Goal: Task Accomplishment & Management: Use online tool/utility

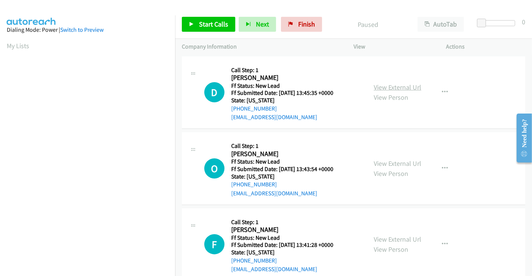
click at [406, 85] on link "View External Url" at bounding box center [397, 87] width 47 height 9
click at [405, 159] on div "View External Url View Person" at bounding box center [397, 169] width 47 height 20
click at [403, 161] on link "View External Url" at bounding box center [397, 163] width 47 height 9
click at [395, 237] on link "View External Url" at bounding box center [397, 239] width 47 height 9
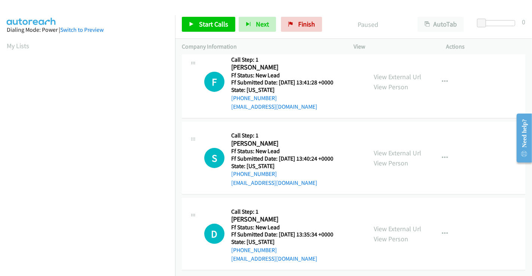
scroll to position [168, 0]
click at [396, 149] on link "View External Url" at bounding box center [397, 153] width 47 height 9
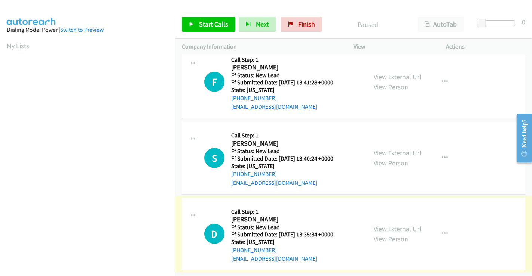
click at [393, 225] on link "View External Url" at bounding box center [397, 229] width 47 height 9
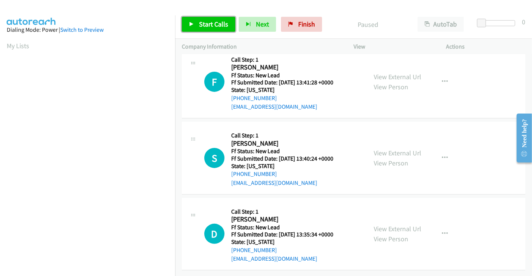
click at [210, 24] on span "Start Calls" at bounding box center [213, 24] width 29 height 9
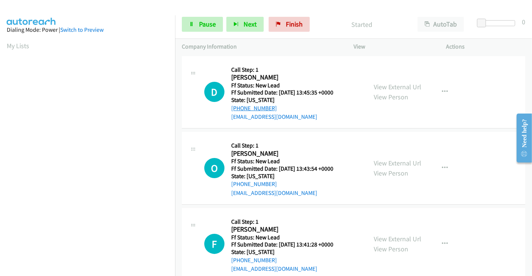
scroll to position [0, 0]
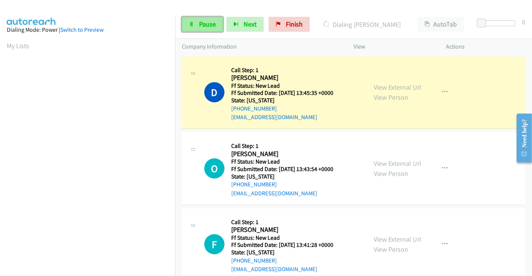
click at [205, 26] on span "Pause" at bounding box center [207, 24] width 17 height 9
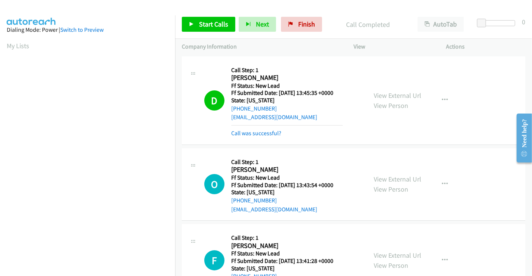
scroll to position [144, 0]
click at [210, 22] on span "Start Calls" at bounding box center [213, 24] width 29 height 9
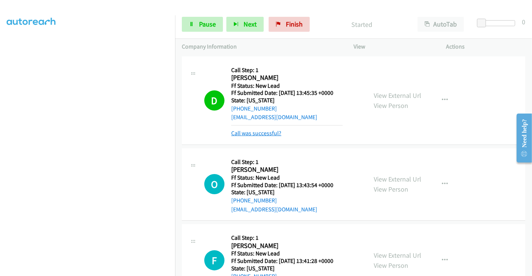
click at [271, 136] on link "Call was successful?" at bounding box center [256, 133] width 50 height 7
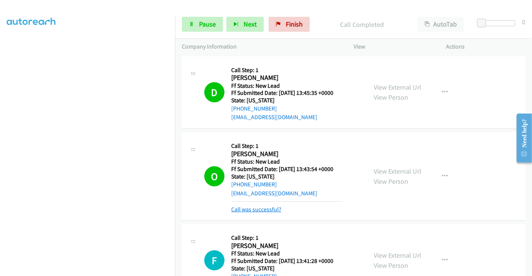
click at [255, 209] on link "Call was successful?" at bounding box center [256, 209] width 50 height 7
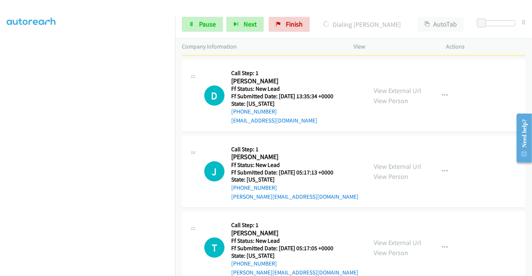
scroll to position [412, 0]
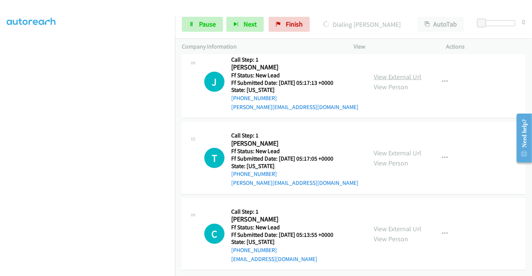
click at [387, 73] on link "View External Url" at bounding box center [397, 77] width 47 height 9
click at [386, 149] on link "View External Url" at bounding box center [397, 153] width 47 height 9
click at [395, 225] on link "View External Url" at bounding box center [397, 229] width 47 height 9
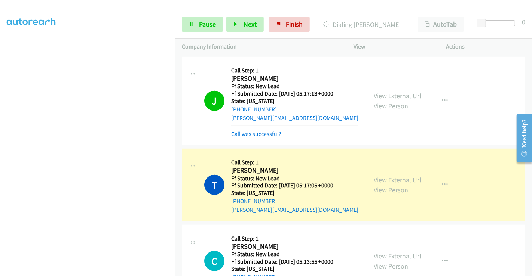
scroll to position [427, 0]
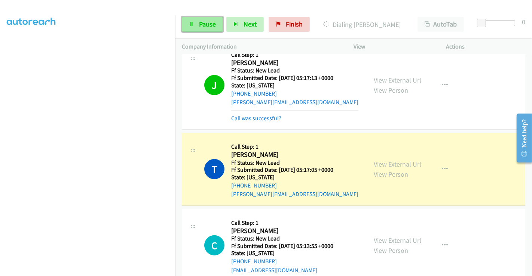
click at [209, 22] on span "Pause" at bounding box center [207, 24] width 17 height 9
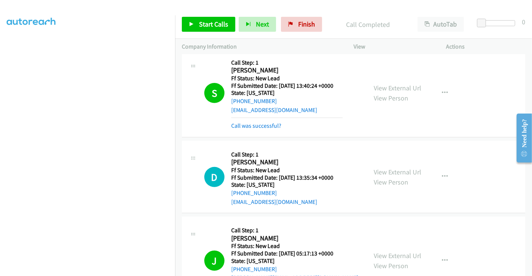
scroll to position [169, 0]
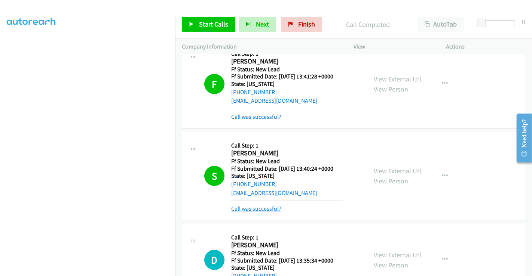
click at [269, 206] on link "Call was successful?" at bounding box center [256, 208] width 50 height 7
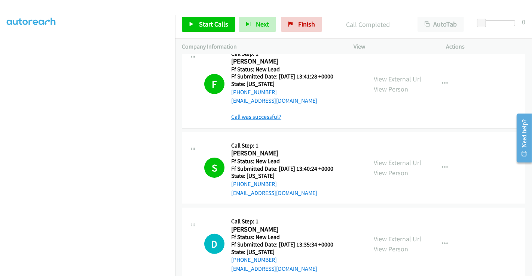
click at [262, 120] on link "Call was successful?" at bounding box center [256, 116] width 50 height 7
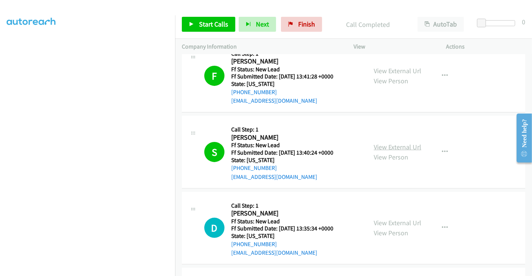
click at [399, 147] on link "View External Url" at bounding box center [397, 147] width 47 height 9
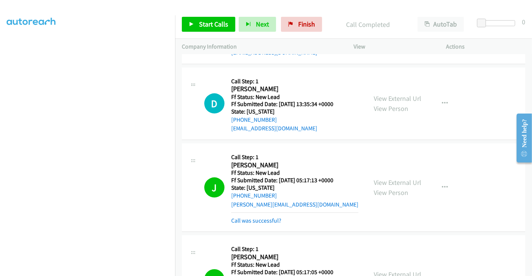
scroll to position [376, 0]
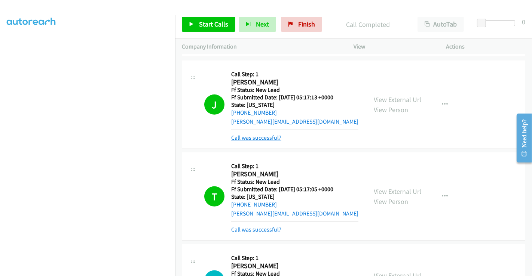
click at [253, 138] on link "Call was successful?" at bounding box center [256, 137] width 50 height 7
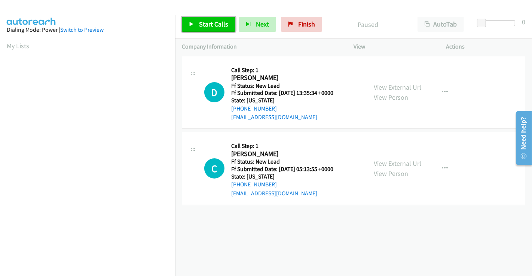
click at [214, 20] on span "Start Calls" at bounding box center [213, 24] width 29 height 9
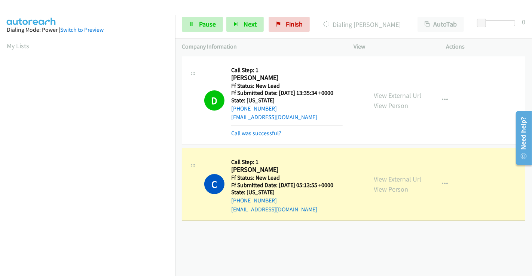
scroll to position [144, 0]
click at [204, 24] on span "Pause" at bounding box center [207, 24] width 17 height 9
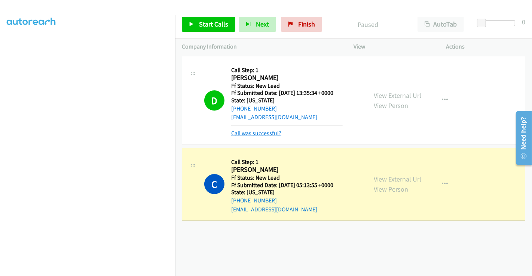
click at [258, 132] on link "Call was successful?" at bounding box center [256, 133] width 50 height 7
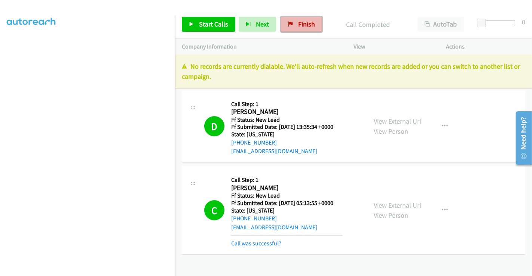
click at [295, 19] on link "Finish" at bounding box center [301, 24] width 41 height 15
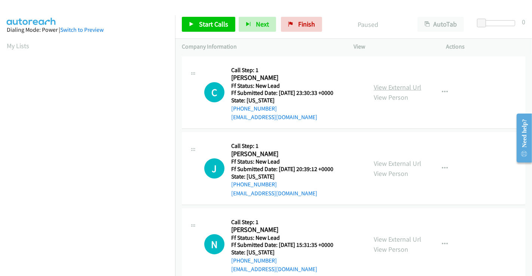
click at [383, 86] on link "View External Url" at bounding box center [397, 87] width 47 height 9
click at [397, 165] on link "View External Url" at bounding box center [397, 163] width 47 height 9
click at [394, 235] on link "View External Url" at bounding box center [397, 239] width 47 height 9
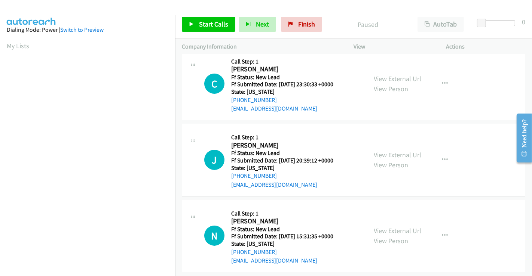
scroll to position [16, 0]
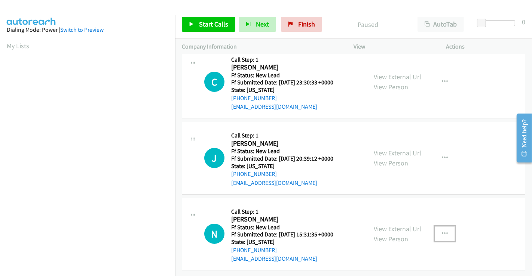
click at [442, 231] on icon "button" at bounding box center [445, 234] width 6 height 6
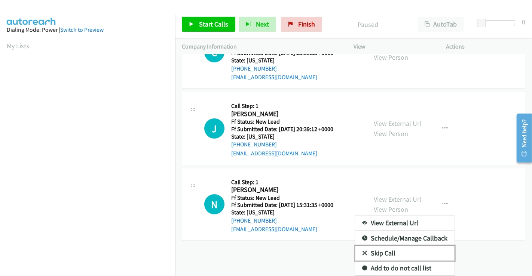
click at [376, 246] on link "Skip Call" at bounding box center [404, 253] width 99 height 15
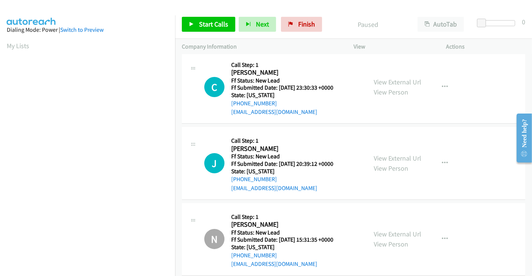
scroll to position [0, 0]
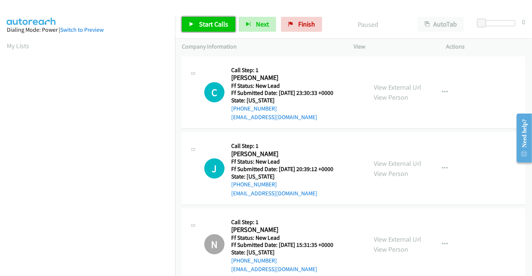
click at [206, 26] on span "Start Calls" at bounding box center [213, 24] width 29 height 9
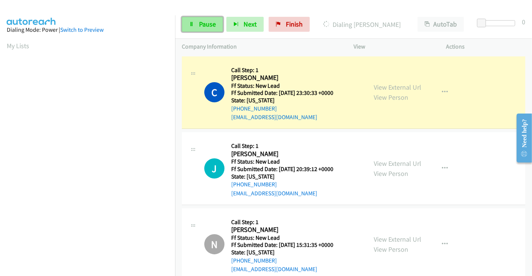
click at [194, 28] on link "Pause" at bounding box center [202, 24] width 41 height 15
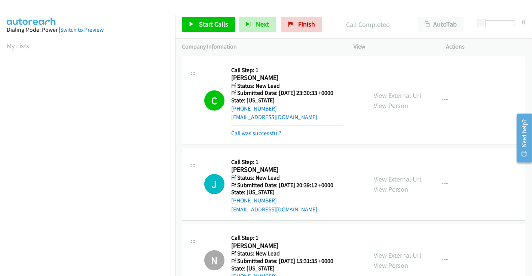
scroll to position [144, 0]
click at [260, 130] on link "Call was successful?" at bounding box center [256, 133] width 50 height 7
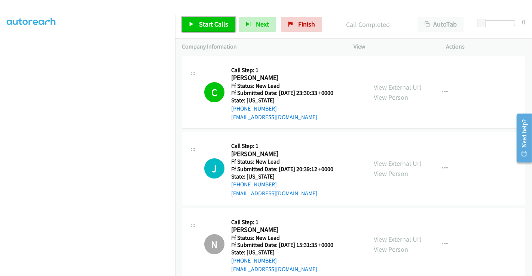
click at [207, 20] on span "Start Calls" at bounding box center [213, 24] width 29 height 9
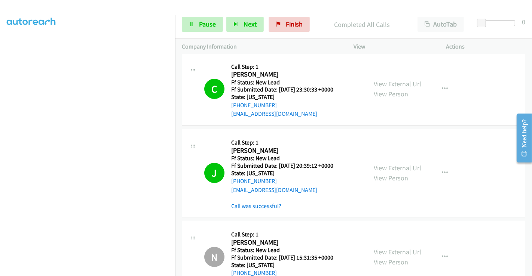
scroll to position [0, 0]
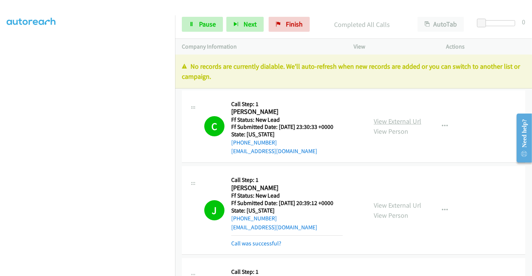
click at [391, 119] on link "View External Url" at bounding box center [397, 121] width 47 height 9
click at [271, 241] on link "Call was successful?" at bounding box center [256, 243] width 50 height 7
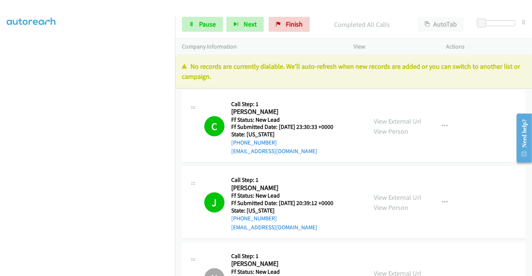
scroll to position [50, 0]
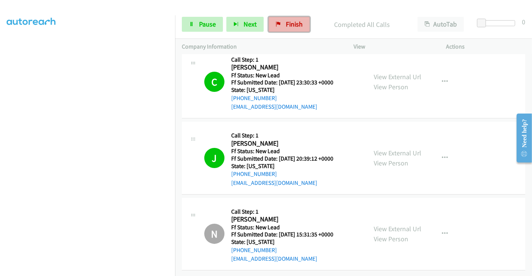
click at [280, 24] on link "Finish" at bounding box center [289, 24] width 41 height 15
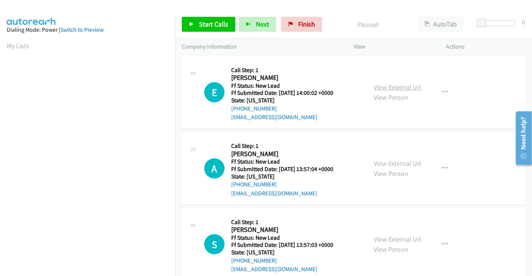
click at [396, 85] on link "View External Url" at bounding box center [397, 87] width 47 height 9
click at [384, 162] on link "View External Url" at bounding box center [397, 163] width 47 height 9
click at [396, 240] on link "View External Url" at bounding box center [397, 239] width 47 height 9
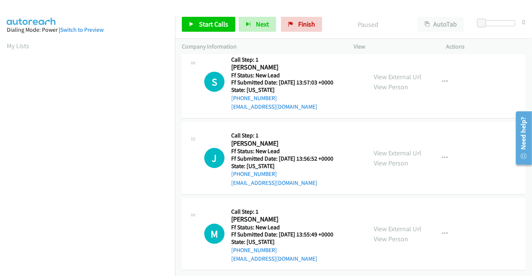
scroll to position [168, 0]
click at [396, 149] on link "View External Url" at bounding box center [397, 153] width 47 height 9
click at [389, 225] on link "View External Url" at bounding box center [397, 229] width 47 height 9
click at [219, 26] on span "Start Calls" at bounding box center [213, 24] width 29 height 9
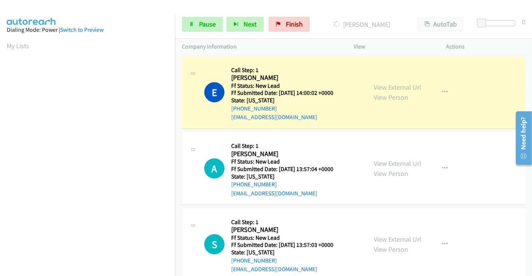
scroll to position [144, 0]
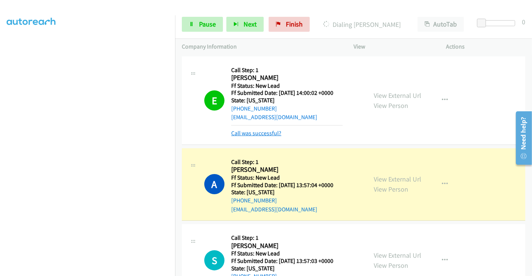
click at [260, 133] on link "Call was successful?" at bounding box center [256, 133] width 50 height 7
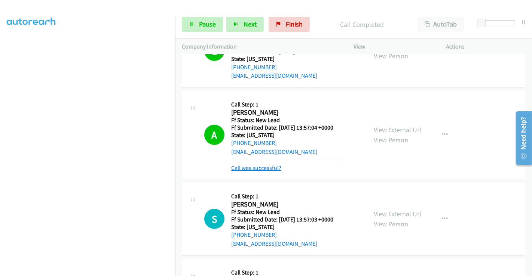
click at [255, 167] on link "Call was successful?" at bounding box center [256, 168] width 50 height 7
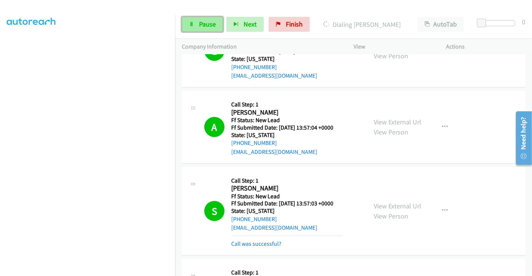
click at [197, 17] on link "Pause" at bounding box center [202, 24] width 41 height 15
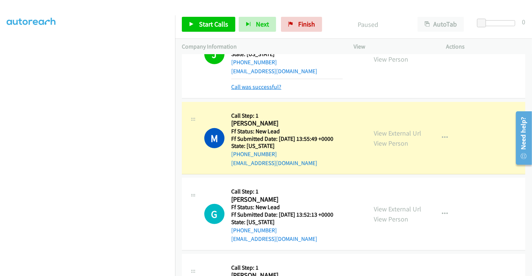
click at [260, 87] on link "Call was successful?" at bounding box center [256, 86] width 50 height 7
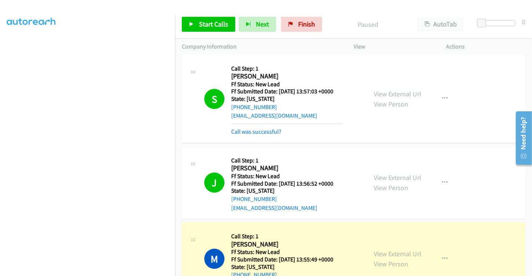
scroll to position [116, 0]
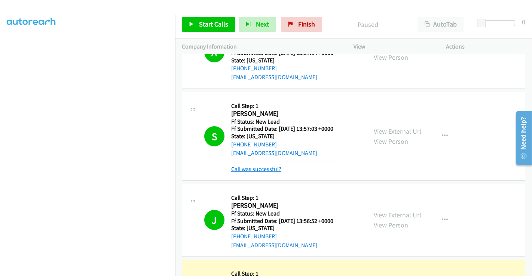
click at [258, 169] on link "Call was successful?" at bounding box center [256, 169] width 50 height 7
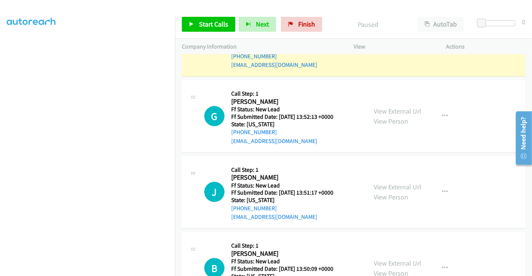
scroll to position [396, 0]
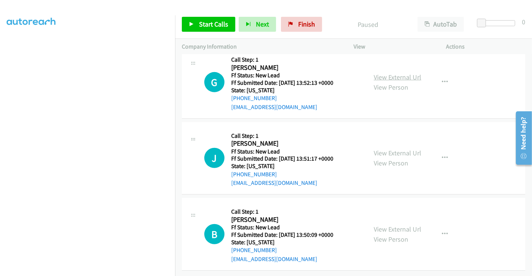
click at [393, 73] on link "View External Url" at bounding box center [397, 77] width 47 height 9
click at [391, 149] on link "View External Url" at bounding box center [397, 153] width 47 height 9
click at [390, 225] on link "View External Url" at bounding box center [397, 229] width 47 height 9
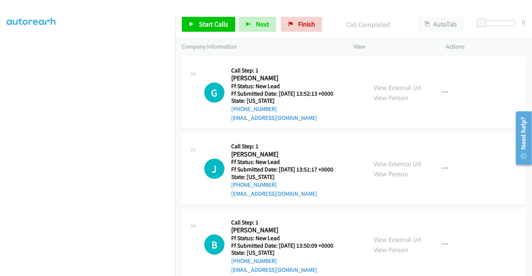
scroll to position [412, 0]
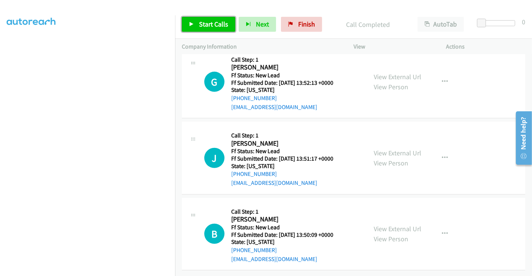
click at [215, 28] on span "Start Calls" at bounding box center [213, 24] width 29 height 9
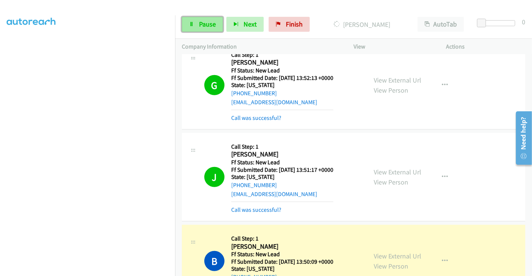
click at [205, 25] on span "Pause" at bounding box center [207, 24] width 17 height 9
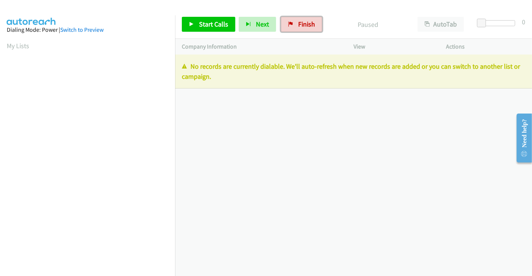
drag, startPoint x: 295, startPoint y: 26, endPoint x: 303, endPoint y: 40, distance: 16.0
click at [295, 26] on link "Finish" at bounding box center [301, 24] width 41 height 15
drag, startPoint x: 307, startPoint y: 19, endPoint x: 333, endPoint y: 75, distance: 62.1
click at [307, 19] on link "Finish" at bounding box center [301, 24] width 41 height 15
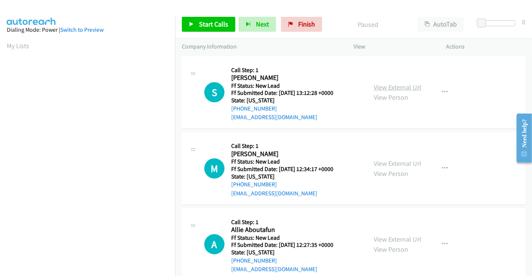
click at [388, 90] on link "View External Url" at bounding box center [397, 87] width 47 height 9
click at [389, 162] on link "View External Url" at bounding box center [397, 163] width 47 height 9
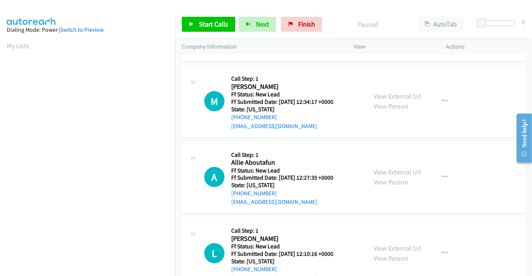
scroll to position [125, 0]
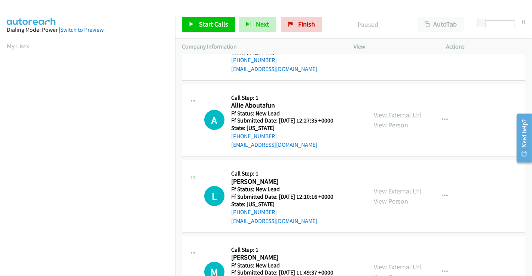
click at [380, 116] on link "View External Url" at bounding box center [397, 115] width 47 height 9
click at [394, 187] on link "View External Url" at bounding box center [397, 191] width 47 height 9
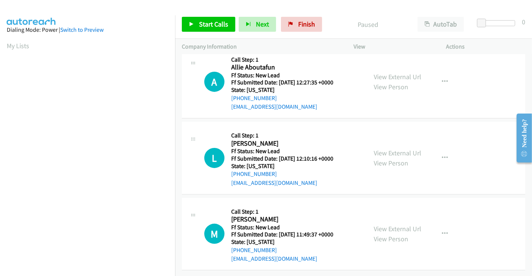
scroll to position [168, 0]
click at [396, 225] on link "View External Url" at bounding box center [397, 229] width 47 height 9
click at [212, 26] on span "Start Calls" at bounding box center [213, 24] width 29 height 9
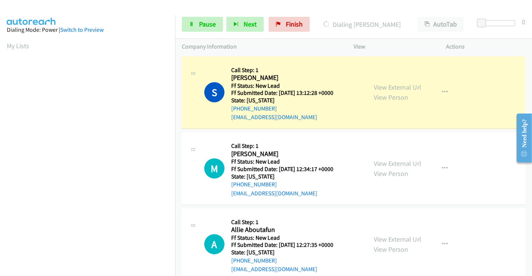
scroll to position [144, 0]
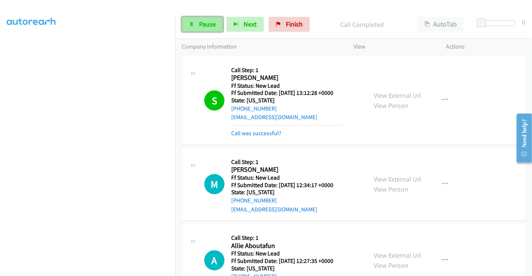
click at [199, 23] on span "Pause" at bounding box center [207, 24] width 17 height 9
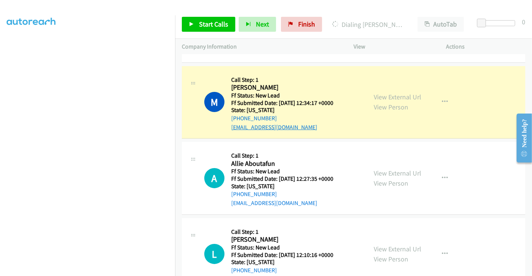
scroll to position [42, 0]
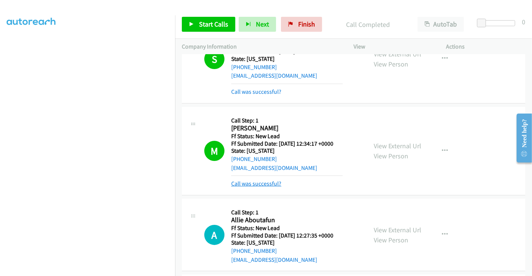
click at [263, 181] on link "Call was successful?" at bounding box center [256, 183] width 50 height 7
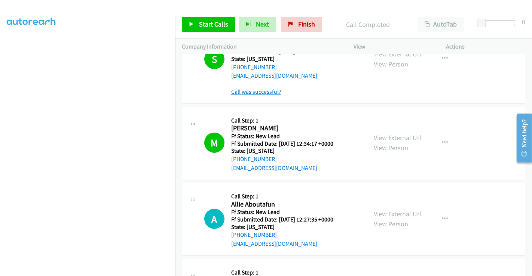
click at [257, 93] on link "Call was successful?" at bounding box center [256, 91] width 50 height 7
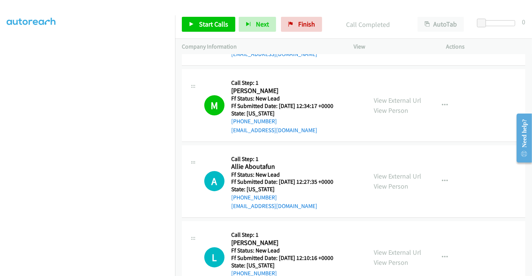
scroll to position [166, 0]
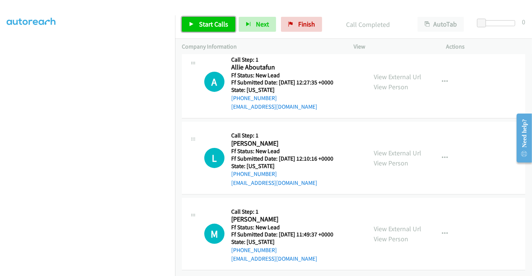
click at [208, 22] on span "Start Calls" at bounding box center [213, 24] width 29 height 9
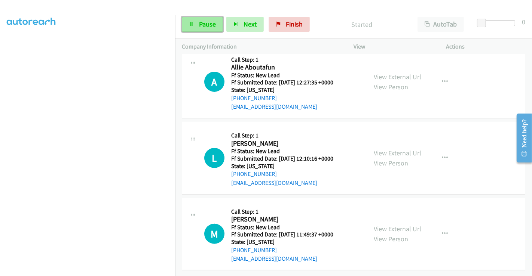
click at [195, 18] on link "Pause" at bounding box center [202, 24] width 41 height 15
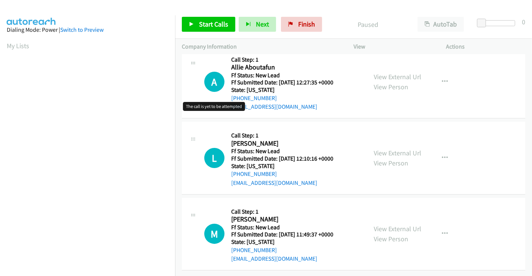
scroll to position [16, 0]
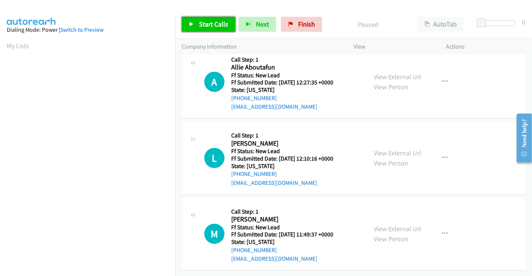
click at [204, 23] on span "Start Calls" at bounding box center [213, 24] width 29 height 9
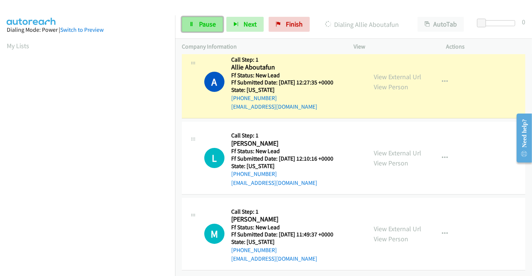
click at [204, 23] on span "Pause" at bounding box center [207, 24] width 17 height 9
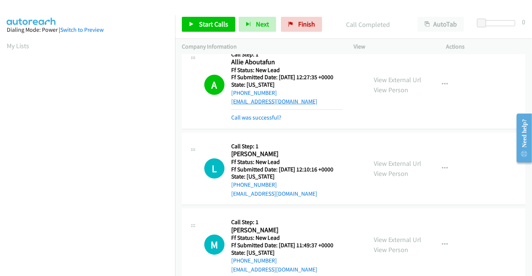
scroll to position [144, 0]
click at [396, 78] on link "View External Url" at bounding box center [397, 80] width 47 height 9
click at [264, 116] on link "Call was successful?" at bounding box center [256, 117] width 50 height 7
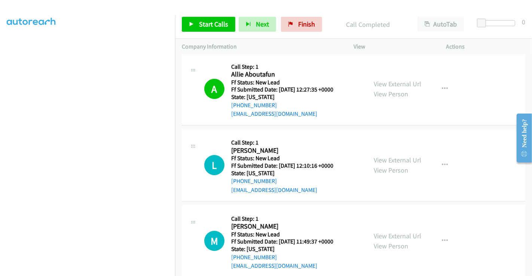
scroll to position [0, 0]
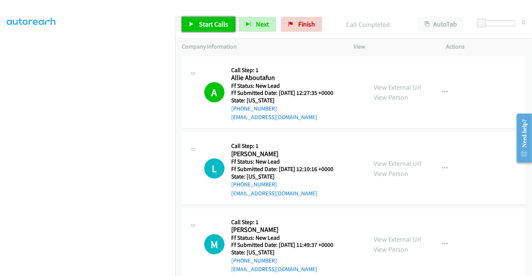
click at [202, 24] on span "Start Calls" at bounding box center [213, 24] width 29 height 9
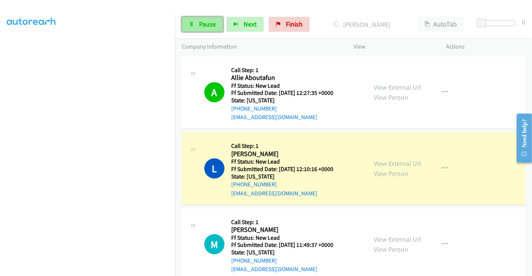
click at [193, 25] on icon at bounding box center [191, 24] width 5 height 5
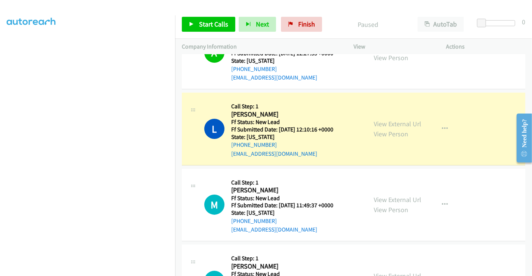
scroll to position [83, 0]
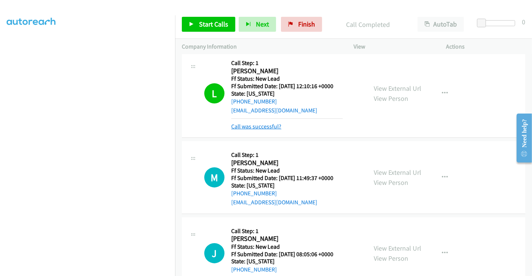
click at [263, 127] on link "Call was successful?" at bounding box center [256, 126] width 50 height 7
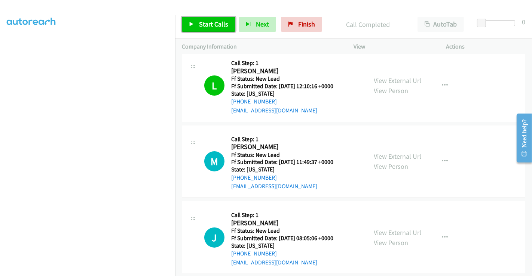
click at [208, 22] on span "Start Calls" at bounding box center [213, 24] width 29 height 9
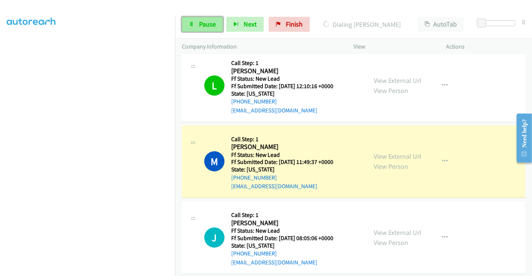
click at [197, 21] on link "Pause" at bounding box center [202, 24] width 41 height 15
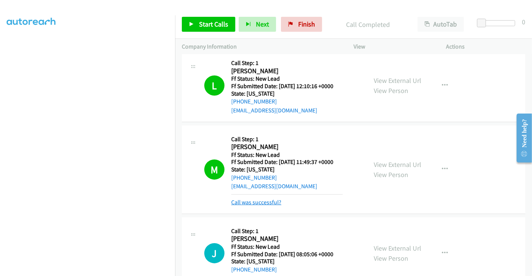
click at [269, 201] on link "Call was successful?" at bounding box center [256, 202] width 50 height 7
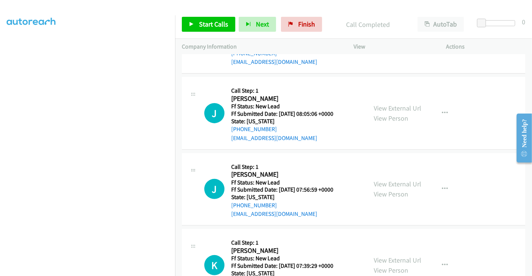
scroll to position [244, 0]
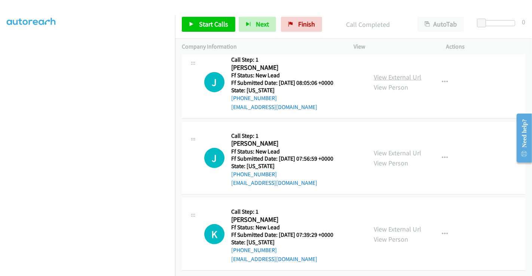
click at [394, 73] on link "View External Url" at bounding box center [397, 77] width 47 height 9
click at [389, 149] on link "View External Url" at bounding box center [397, 153] width 47 height 9
click at [392, 225] on link "View External Url" at bounding box center [397, 229] width 47 height 9
click at [201, 20] on span "Start Calls" at bounding box center [213, 24] width 29 height 9
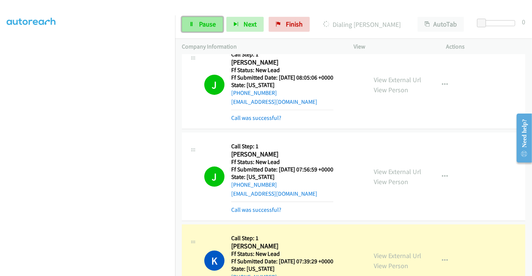
click at [195, 28] on link "Pause" at bounding box center [202, 24] width 41 height 15
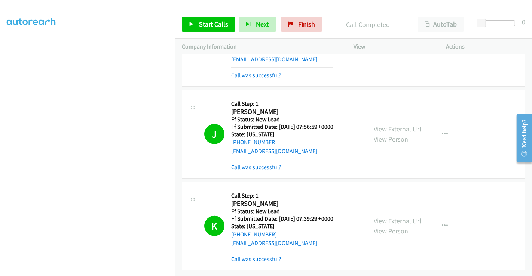
scroll to position [325, 0]
click at [249, 72] on link "Call was successful?" at bounding box center [256, 75] width 50 height 7
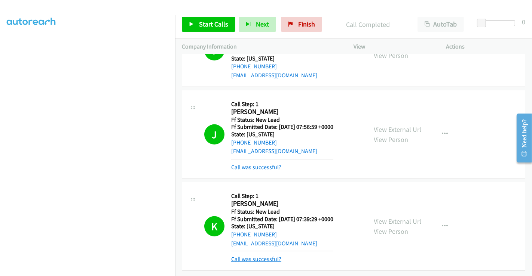
click at [260, 256] on link "Call was successful?" at bounding box center [256, 259] width 50 height 7
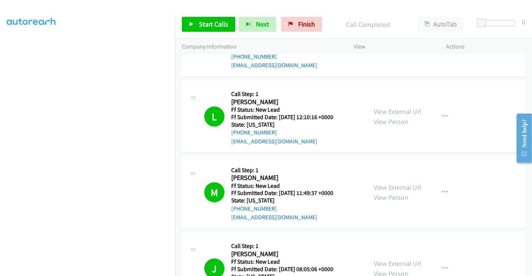
scroll to position [0, 0]
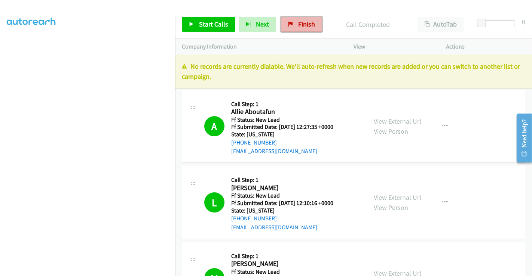
click at [291, 20] on link "Finish" at bounding box center [301, 24] width 41 height 15
